Goal: Information Seeking & Learning: Learn about a topic

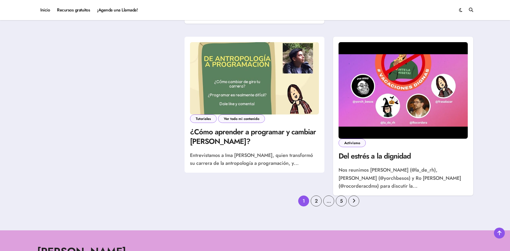
scroll to position [806, 0]
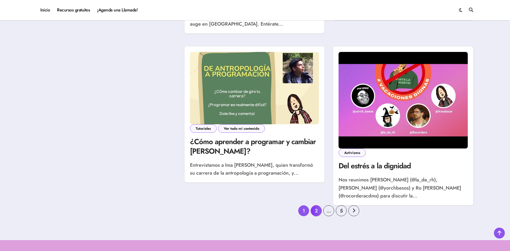
click at [317, 206] on link "2" at bounding box center [316, 211] width 11 height 11
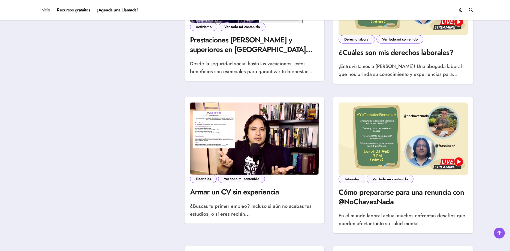
scroll to position [436, 0]
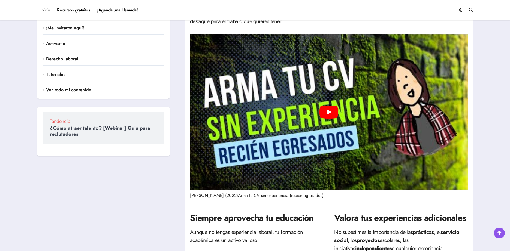
scroll to position [54, 0]
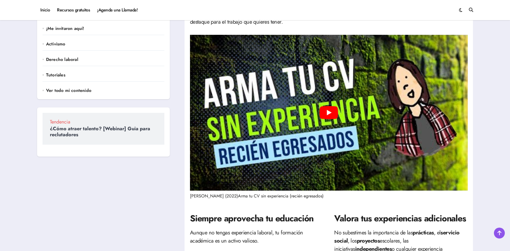
click at [336, 101] on div "Play" at bounding box center [329, 113] width 278 height 156
click at [318, 210] on div "Siempre aprovecha tu educación Aunque no tengas experiencia laboral, tu formaci…" at bounding box center [256, 253] width 133 height 99
